Goal: Obtain resource: Obtain resource

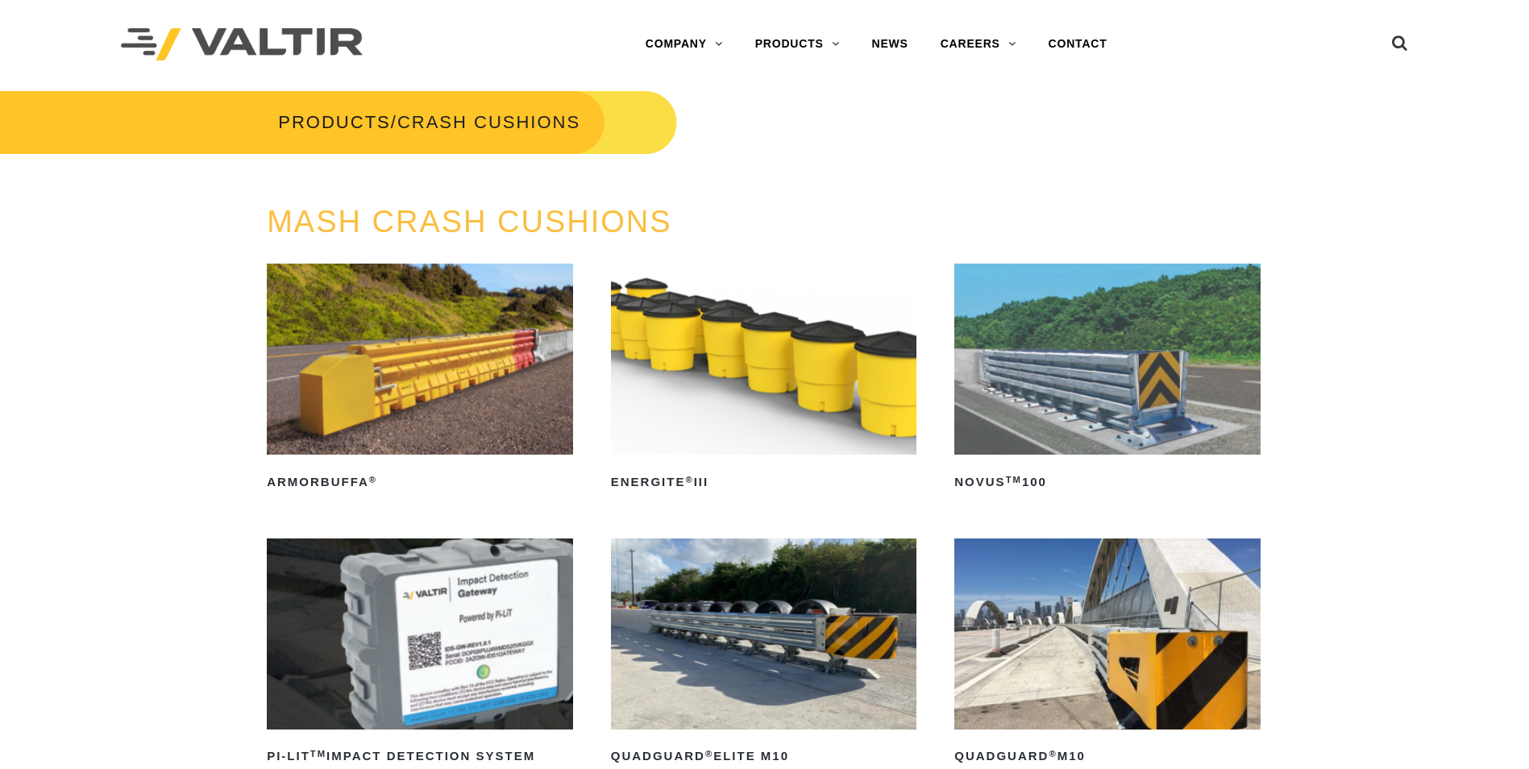
scroll to position [242, 0]
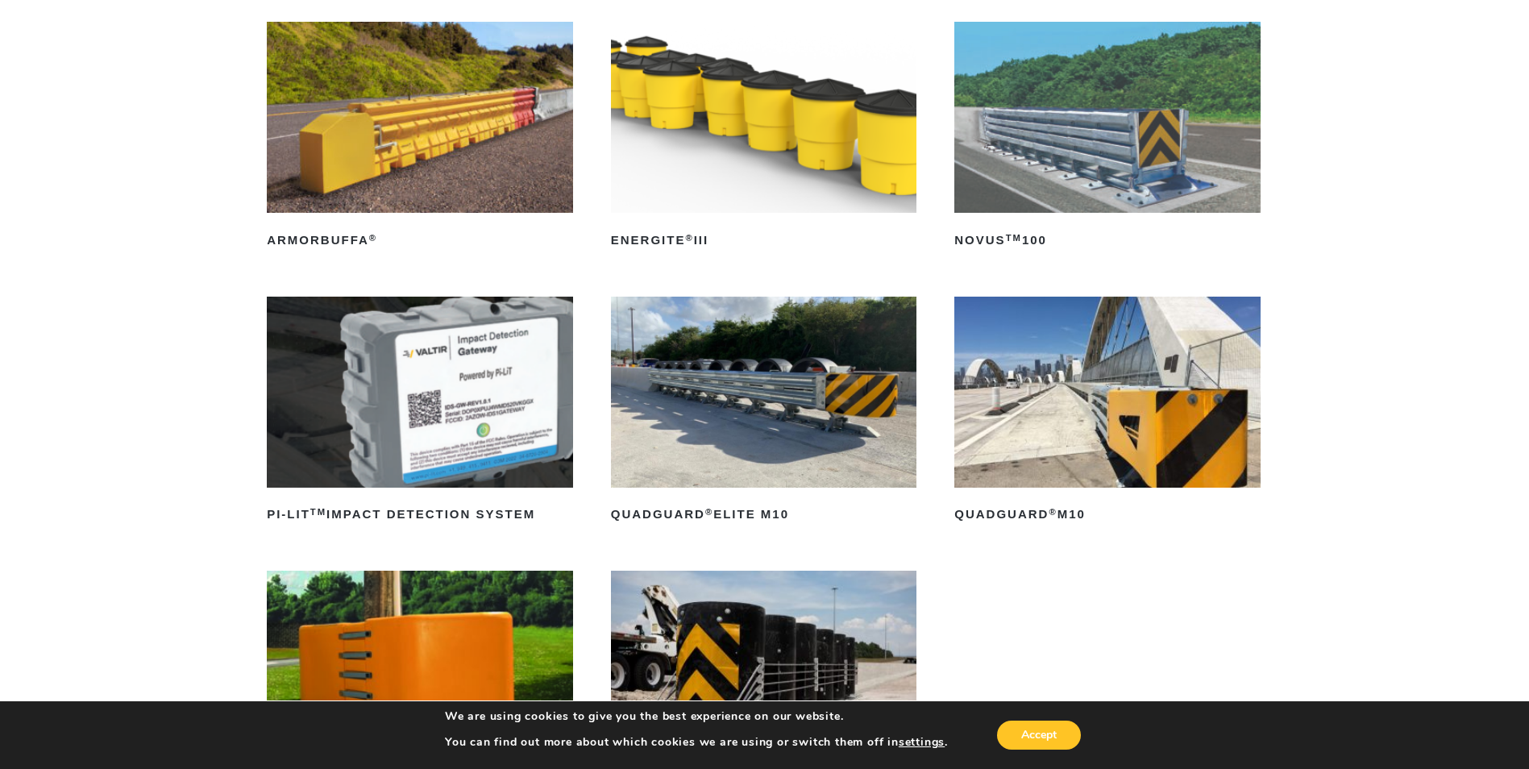
click at [1127, 395] on img at bounding box center [1107, 392] width 306 height 191
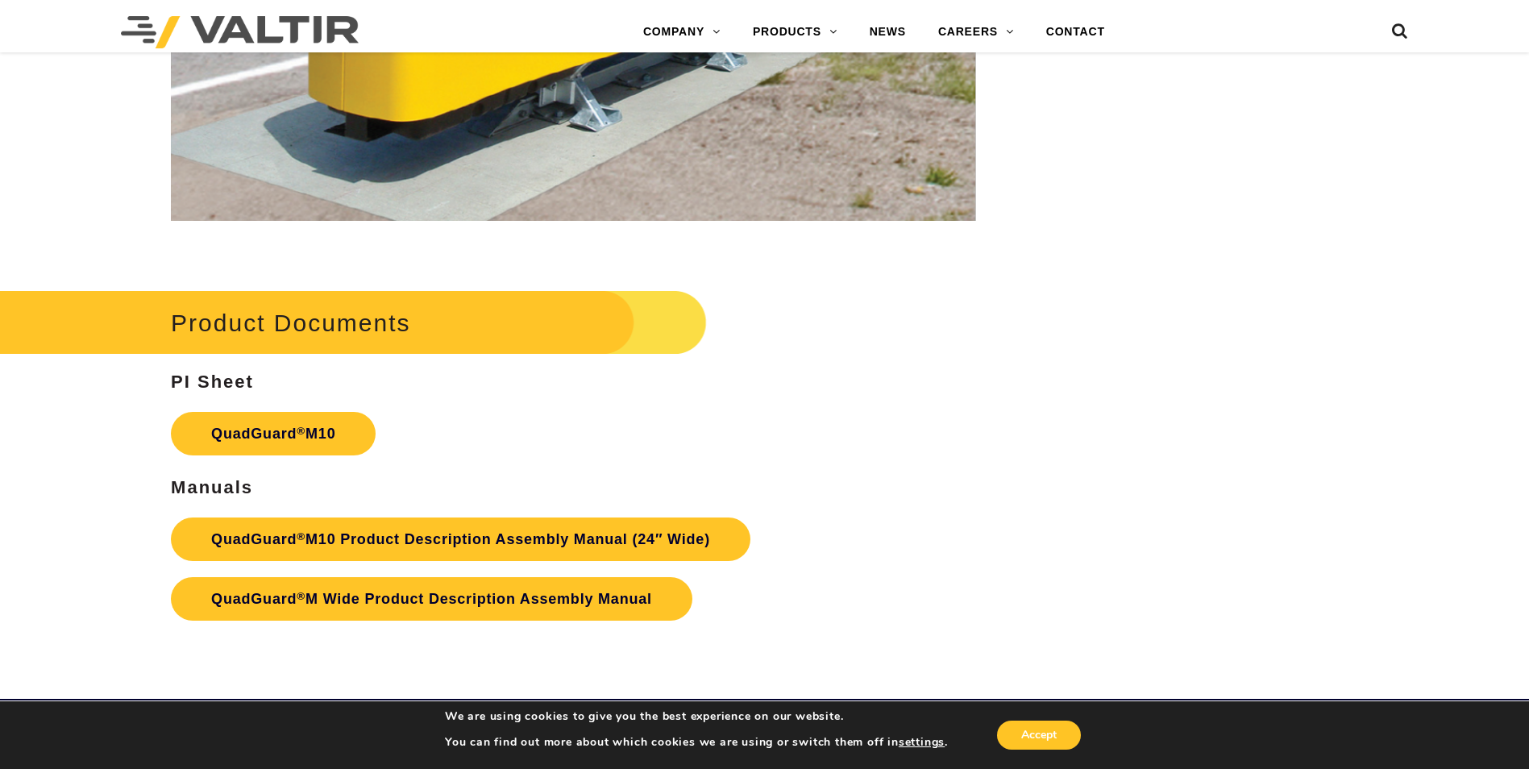
scroll to position [6044, 0]
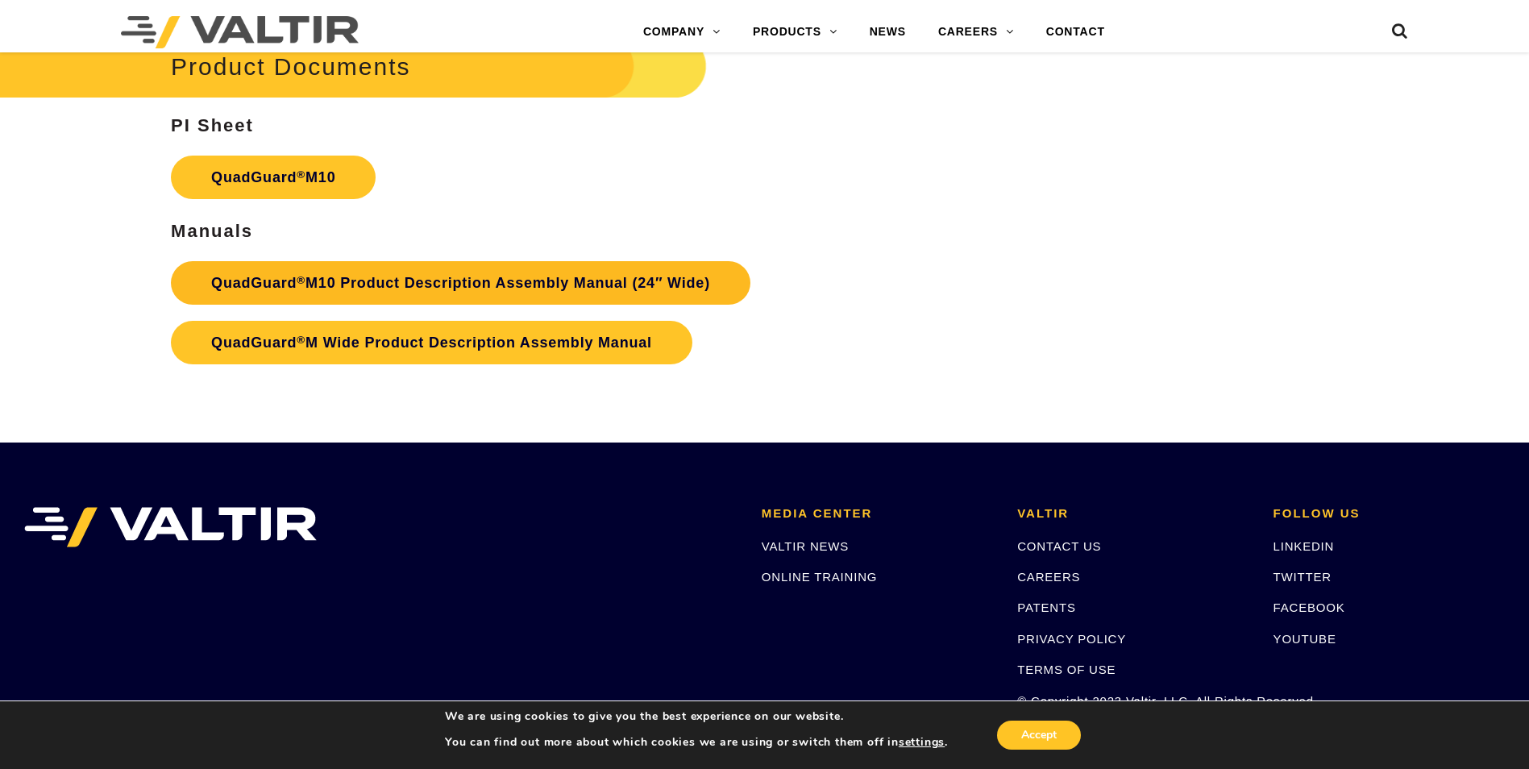
click at [506, 292] on link "QuadGuard ® M10 Product Description Assembly Manual (24″ Wide)" at bounding box center [460, 283] width 579 height 44
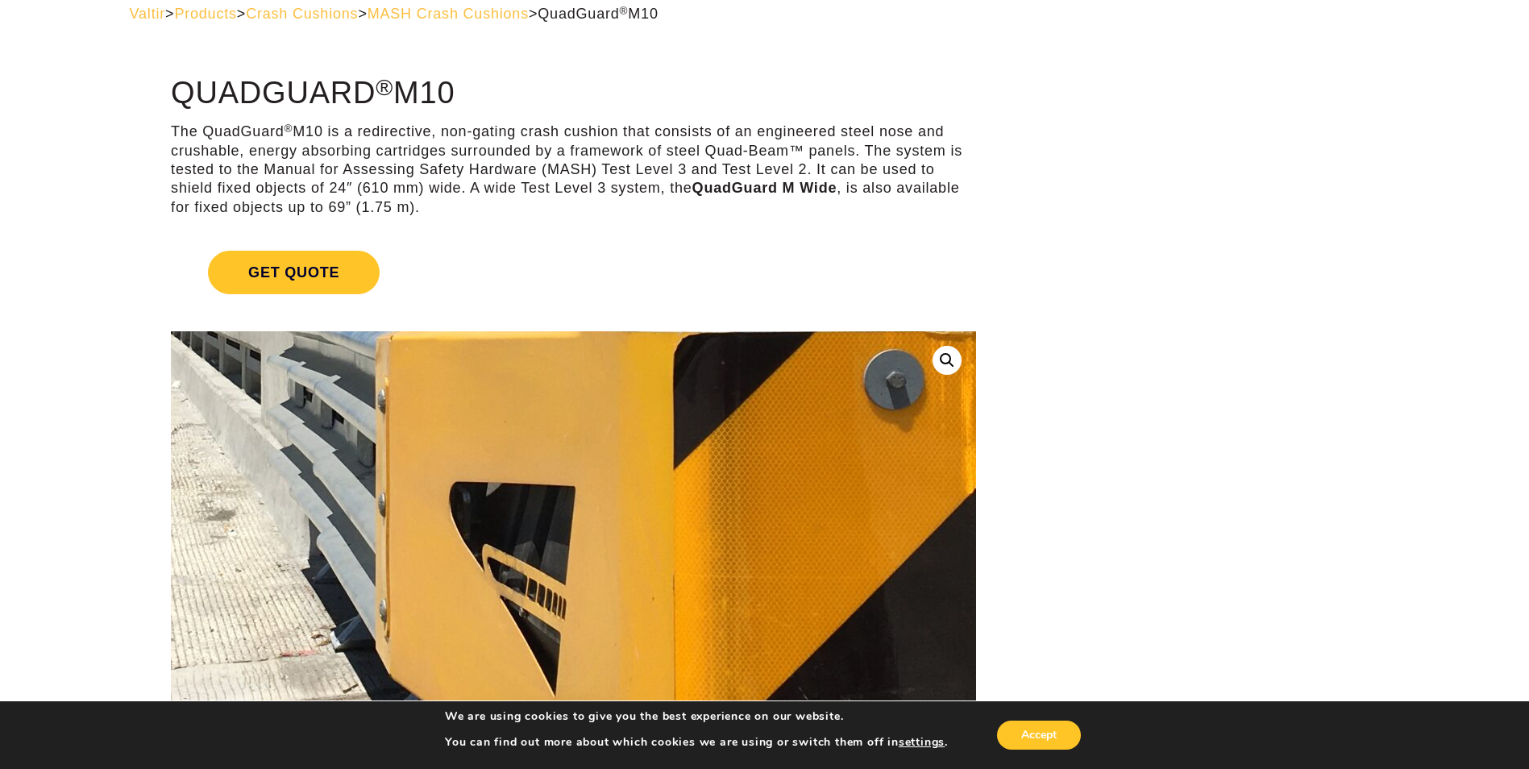
scroll to position [81, 0]
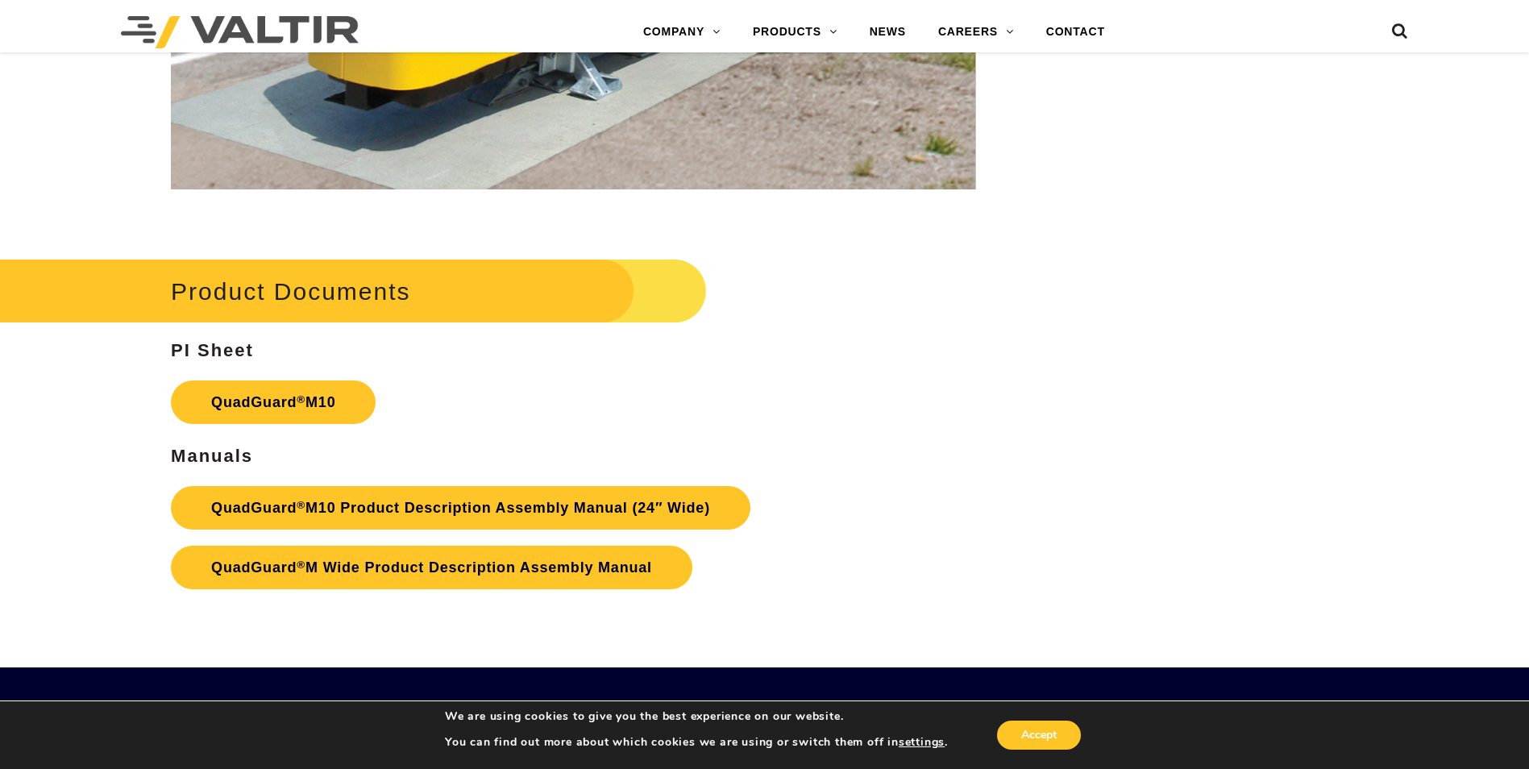
scroll to position [5963, 0]
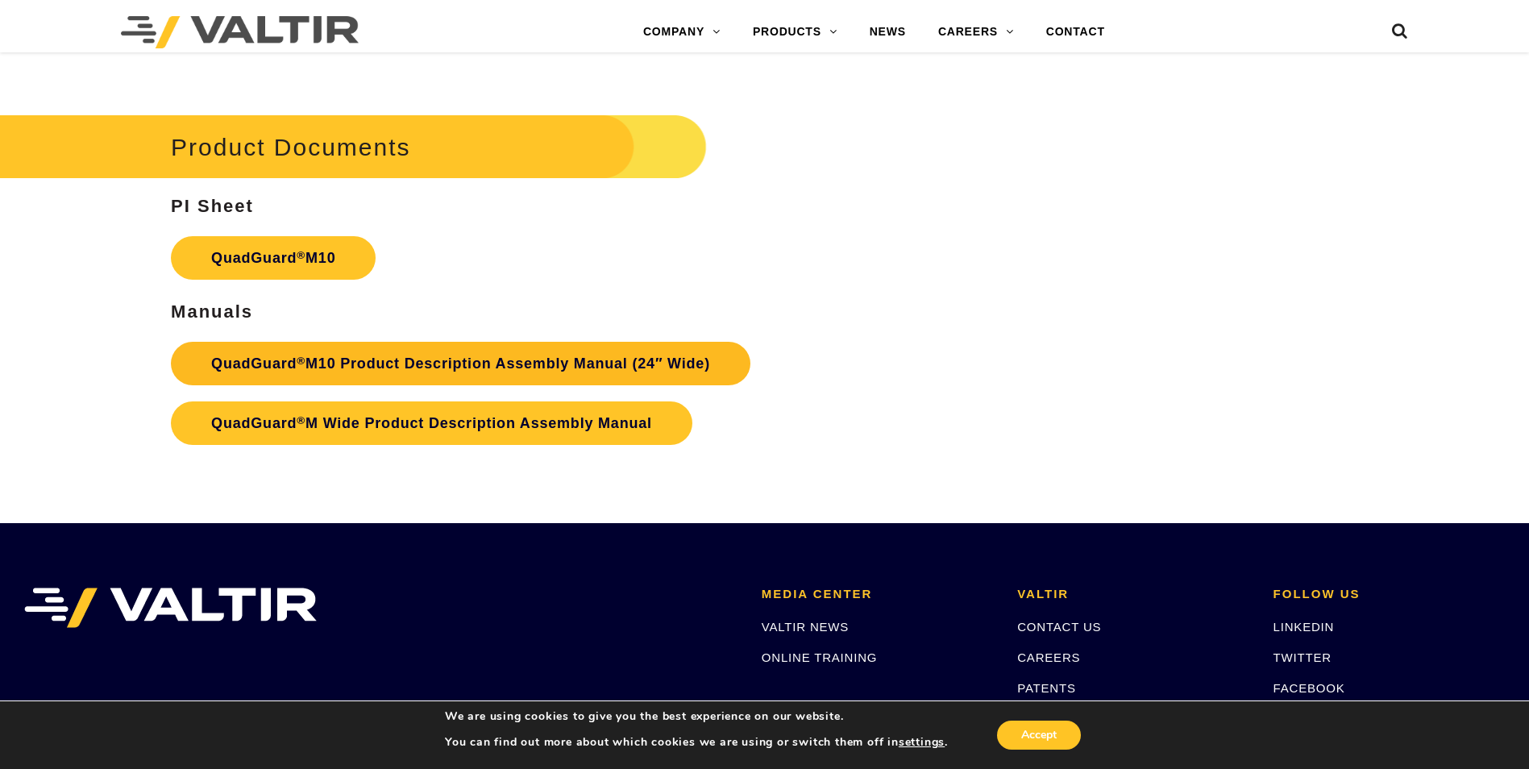
click at [552, 369] on link "QuadGuard ® M10 Product Description Assembly Manual (24″ Wide)" at bounding box center [460, 364] width 579 height 44
